Goal: Transaction & Acquisition: Subscribe to service/newsletter

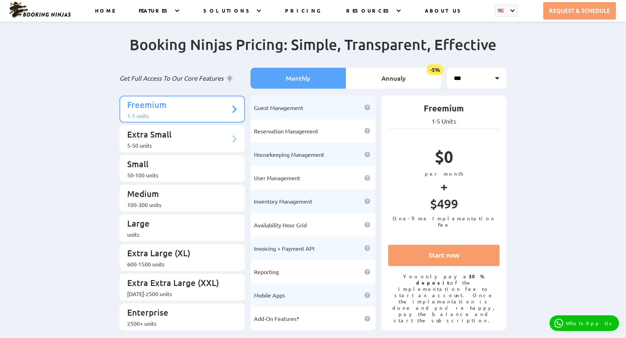
click at [216, 142] on div "5-50 units" at bounding box center [178, 145] width 103 height 7
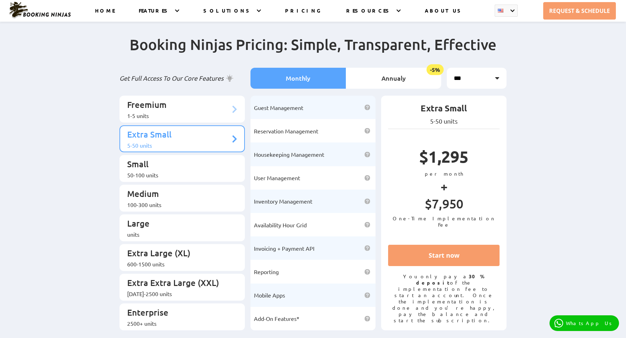
click at [213, 112] on div "1-5 units" at bounding box center [178, 115] width 103 height 7
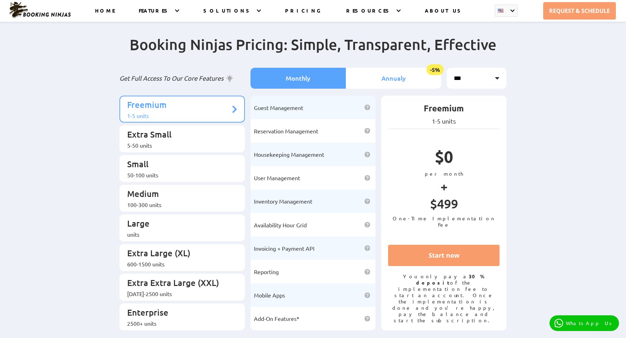
click at [405, 76] on li "Annualy -5%" at bounding box center [393, 78] width 95 height 21
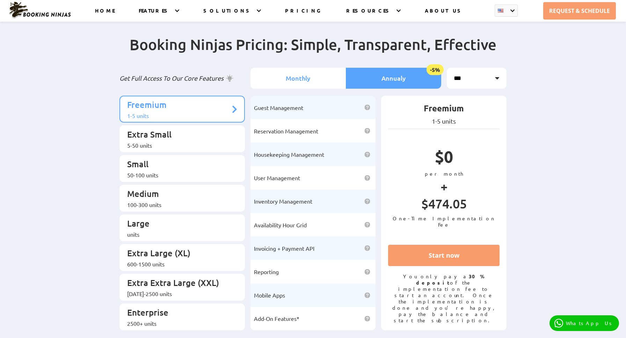
click at [299, 71] on li "Monthly" at bounding box center [298, 78] width 95 height 21
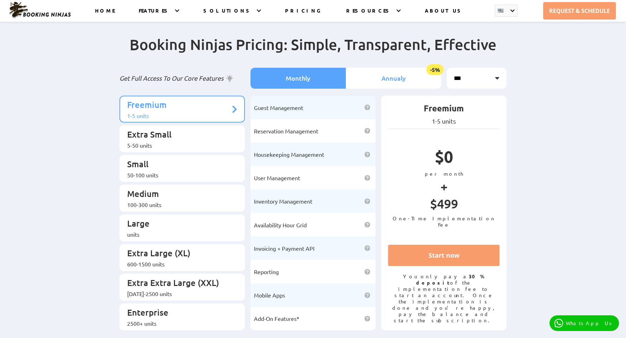
click at [378, 79] on li "Annualy -5%" at bounding box center [393, 78] width 95 height 21
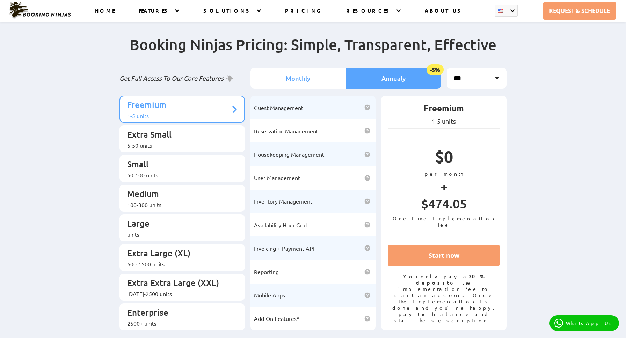
click at [312, 78] on li "Monthly" at bounding box center [298, 78] width 95 height 21
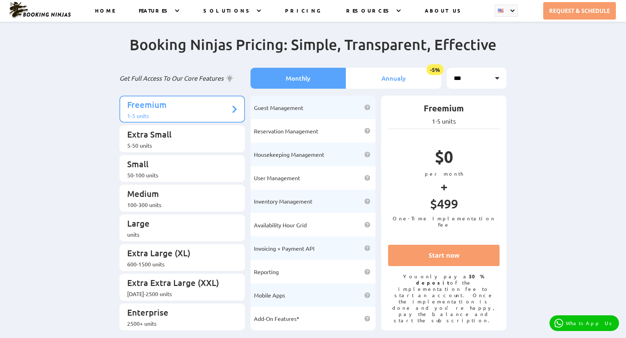
click at [377, 84] on li "Annualy -5%" at bounding box center [393, 78] width 95 height 21
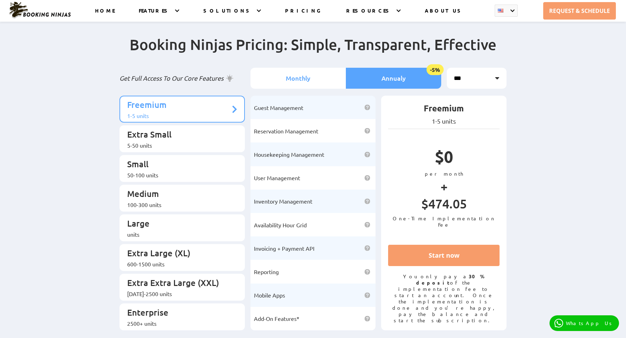
click at [287, 78] on li "Monthly" at bounding box center [298, 78] width 95 height 21
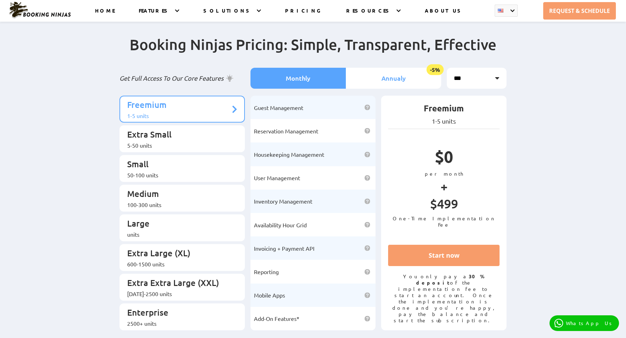
click at [388, 79] on li "Annualy -5%" at bounding box center [393, 78] width 95 height 21
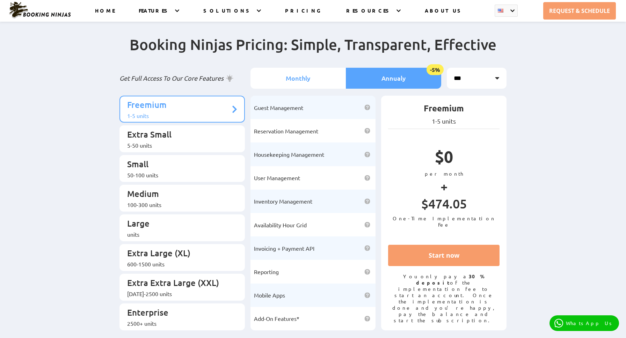
click at [297, 74] on li "Monthly" at bounding box center [298, 78] width 95 height 21
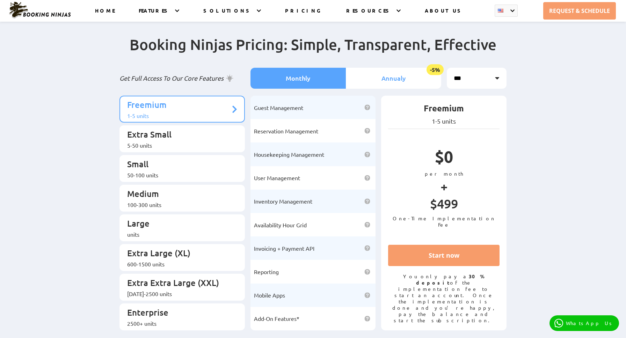
click at [370, 71] on li "Annualy -5%" at bounding box center [393, 78] width 95 height 21
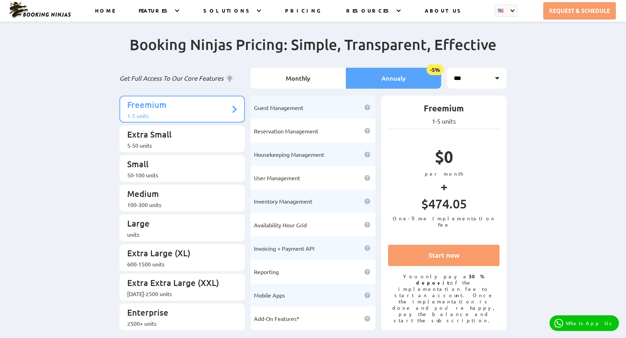
click at [482, 79] on select "*** *** *** *** ***" at bounding box center [477, 78] width 60 height 21
select select "***"
click at [447, 68] on select "*** *** *** *** ***" at bounding box center [477, 78] width 60 height 21
click at [306, 73] on li "Monthly" at bounding box center [298, 78] width 95 height 21
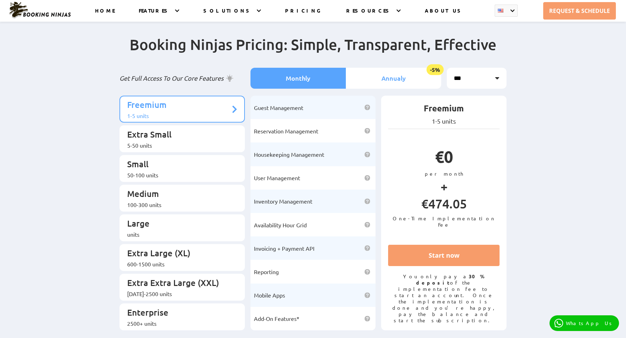
click at [391, 70] on li "Annualy -5%" at bounding box center [393, 78] width 95 height 21
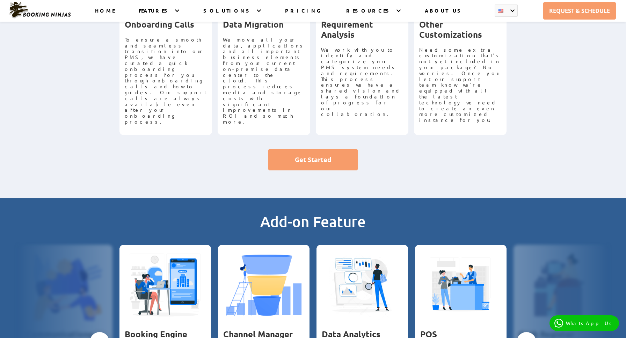
scroll to position [130, 0]
